Goal: Navigation & Orientation: Find specific page/section

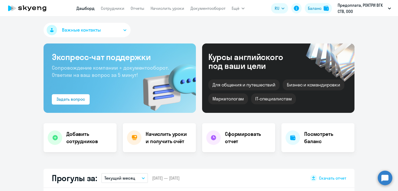
select select "30"
click at [103, 10] on link "Сотрудники" at bounding box center [113, 8] width 24 height 5
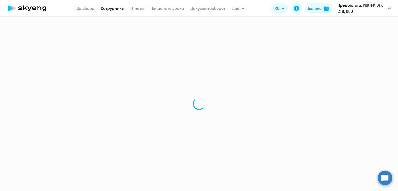
select select "30"
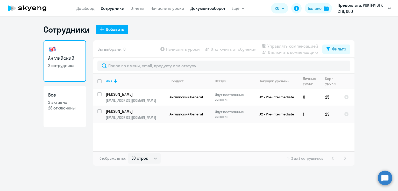
click at [218, 8] on link "Документооборот" at bounding box center [207, 8] width 35 height 5
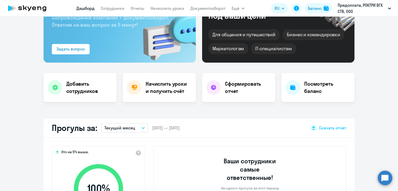
select select "30"
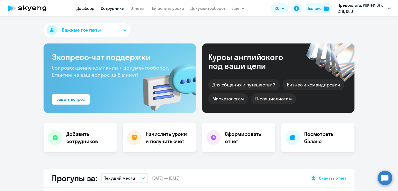
click at [113, 7] on link "Сотрудники" at bounding box center [113, 8] width 24 height 5
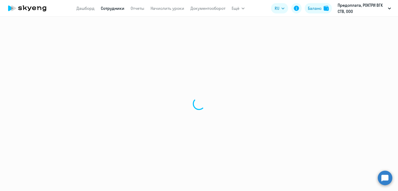
select select "30"
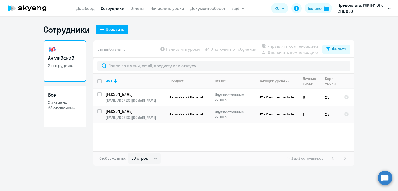
click at [241, 178] on div "Сотрудники Добавить Английский 2 сотрудника Все 2 активно 28 отключены Вы выбра…" at bounding box center [199, 104] width 398 height 175
